Goal: Information Seeking & Learning: Find specific fact

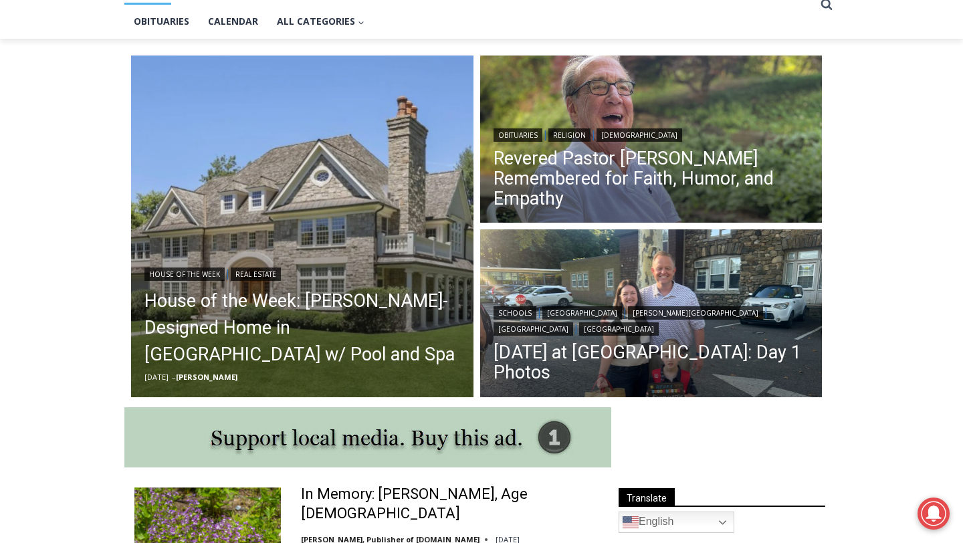
scroll to position [324, 0]
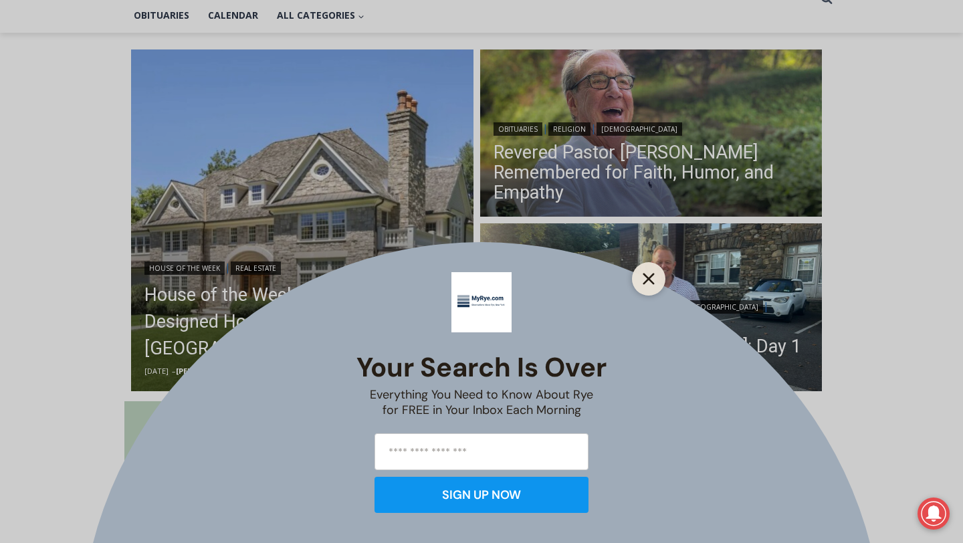
click at [653, 278] on icon "Close" at bounding box center [649, 279] width 12 height 12
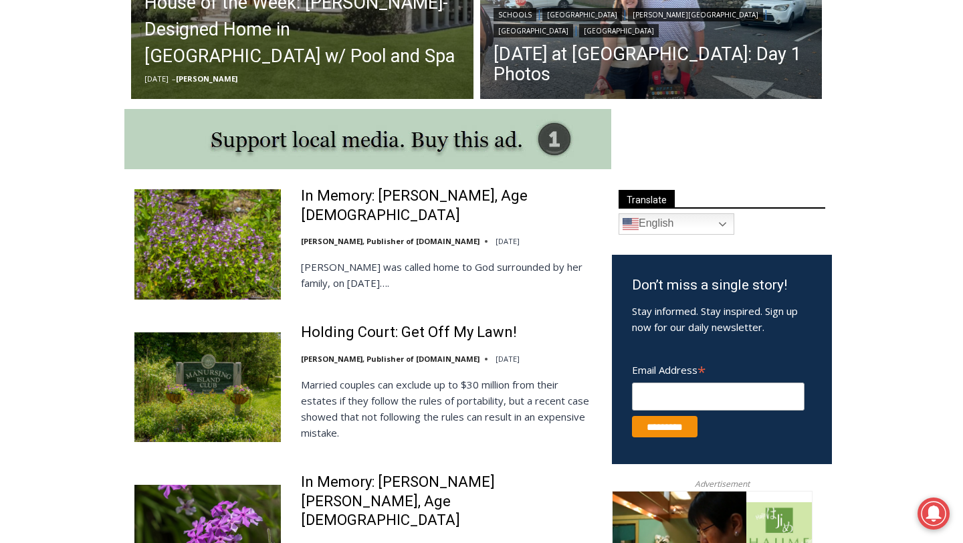
scroll to position [619, 0]
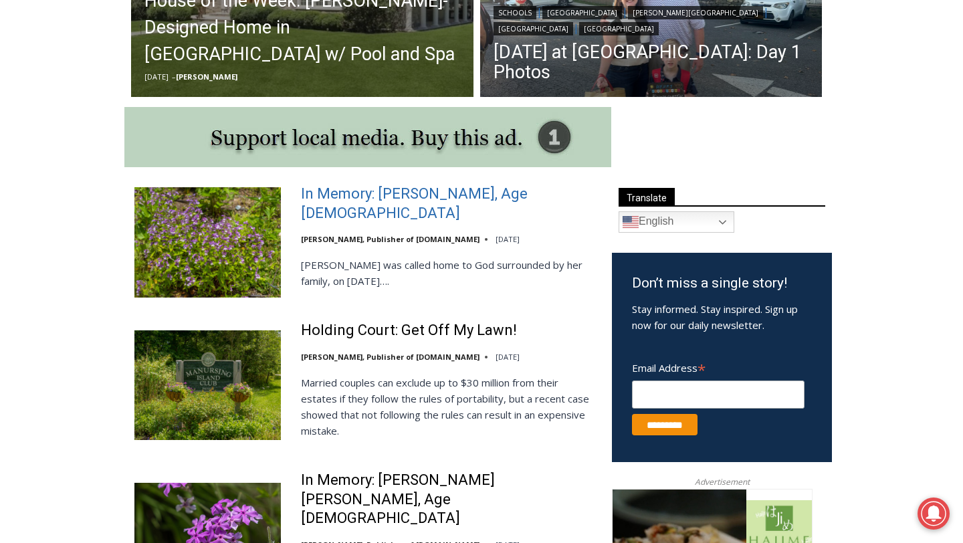
click at [473, 208] on link "In Memory: [PERSON_NAME], Age [DEMOGRAPHIC_DATA]" at bounding box center [448, 204] width 294 height 38
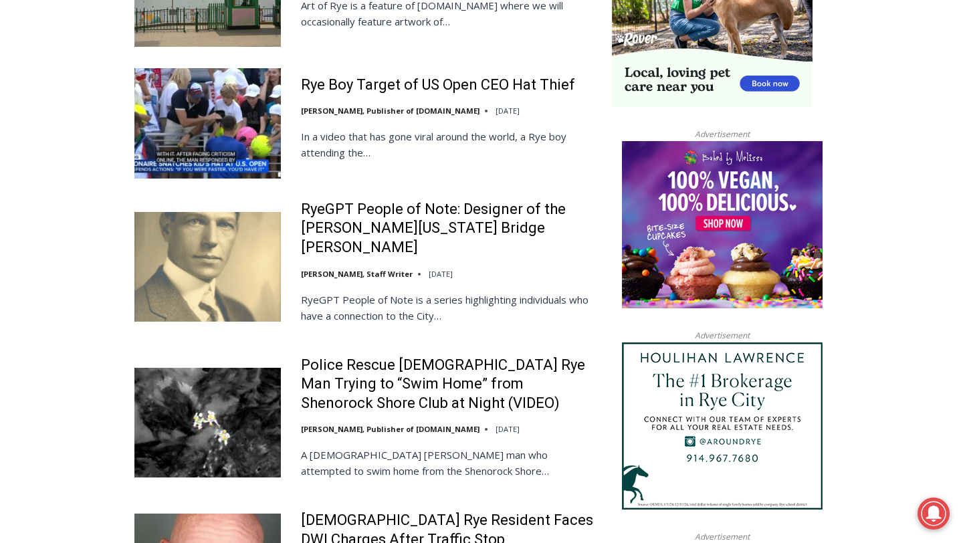
scroll to position [1371, 0]
